Goal: Manage account settings

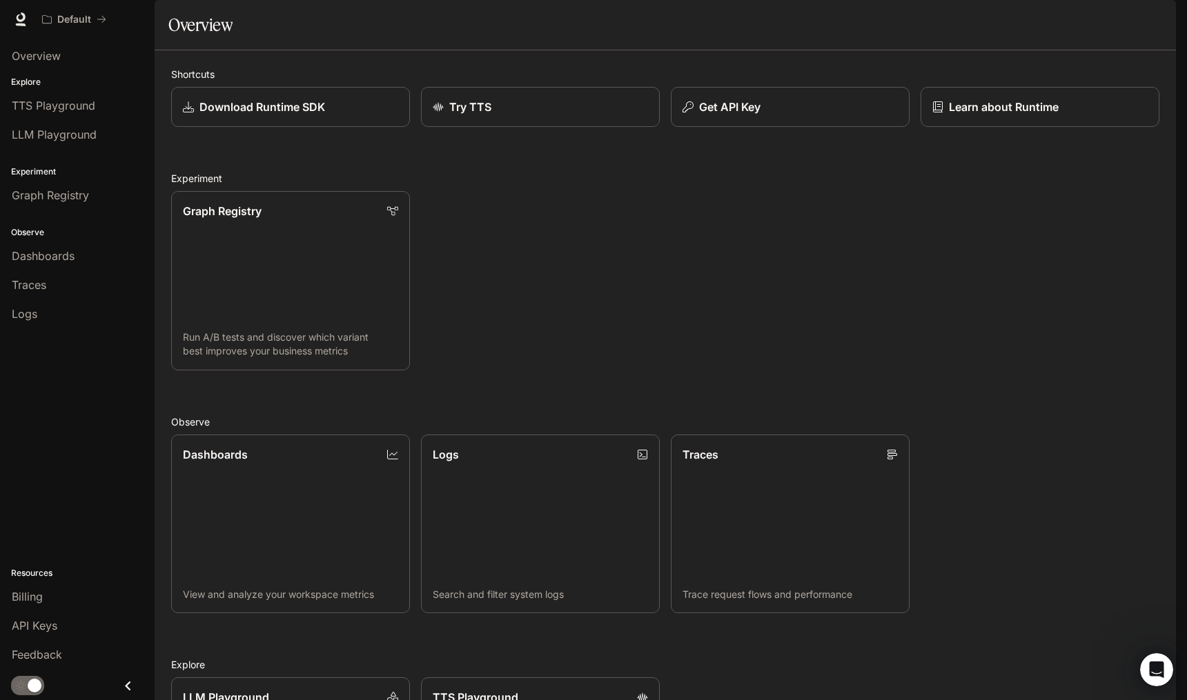
click at [1020, 239] on div "Graph Registry Run A/B tests and discover which variant best improves your busi…" at bounding box center [659, 275] width 999 height 190
click at [695, 257] on div "Graph Registry Run A/B tests and discover which variant best improves your busi…" at bounding box center [659, 275] width 999 height 190
click at [673, 318] on div "Graph Registry Run A/B tests and discover which variant best improves your busi…" at bounding box center [659, 275] width 999 height 190
click at [653, 295] on div "Graph Registry Run A/B tests and discover which variant best improves your busi…" at bounding box center [659, 275] width 999 height 190
click at [46, 597] on div "Billing" at bounding box center [77, 596] width 131 height 17
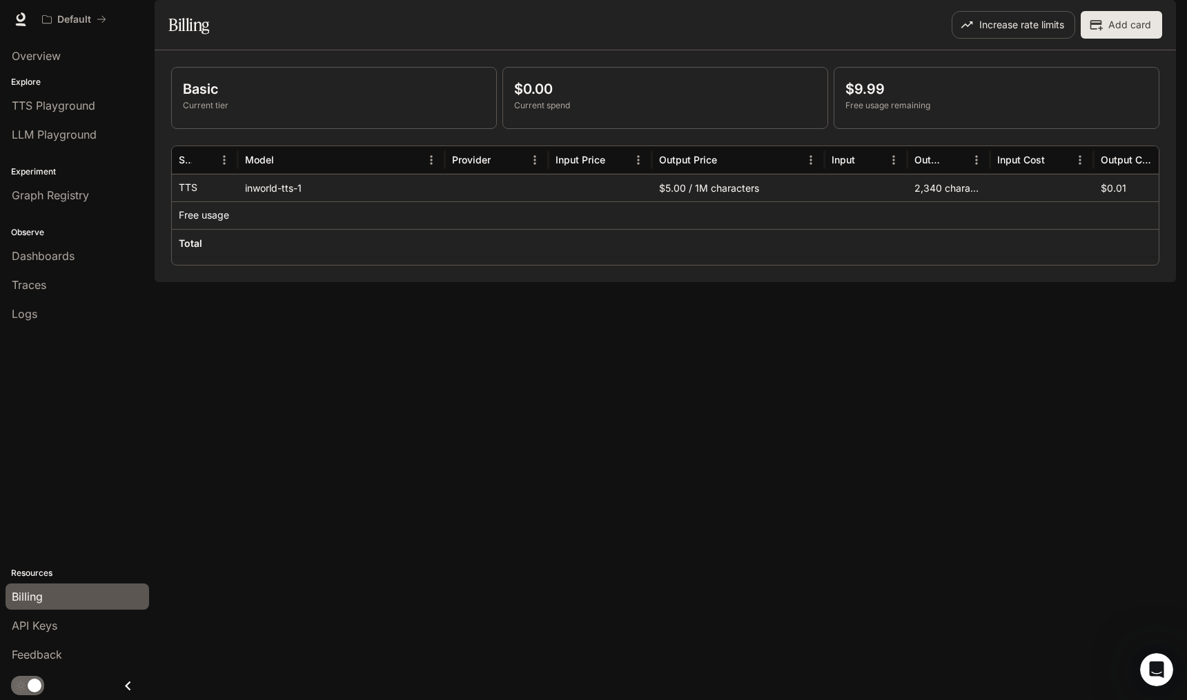
click at [382, 282] on div "Basic Current tier $0.00 Current spend $9.99 Free usage remaining Service Model…" at bounding box center [665, 166] width 1021 height 232
drag, startPoint x: 884, startPoint y: 123, endPoint x: 846, endPoint y: 128, distance: 38.3
click at [846, 99] on p "$9.99" at bounding box center [996, 89] width 302 height 21
click at [866, 99] on p "$9.99" at bounding box center [996, 89] width 302 height 21
click at [579, 282] on div "Basic Current tier $0.00 Current spend $9.99 Free usage remaining Service Model…" at bounding box center [665, 166] width 1021 height 232
